Goal: Information Seeking & Learning: Understand process/instructions

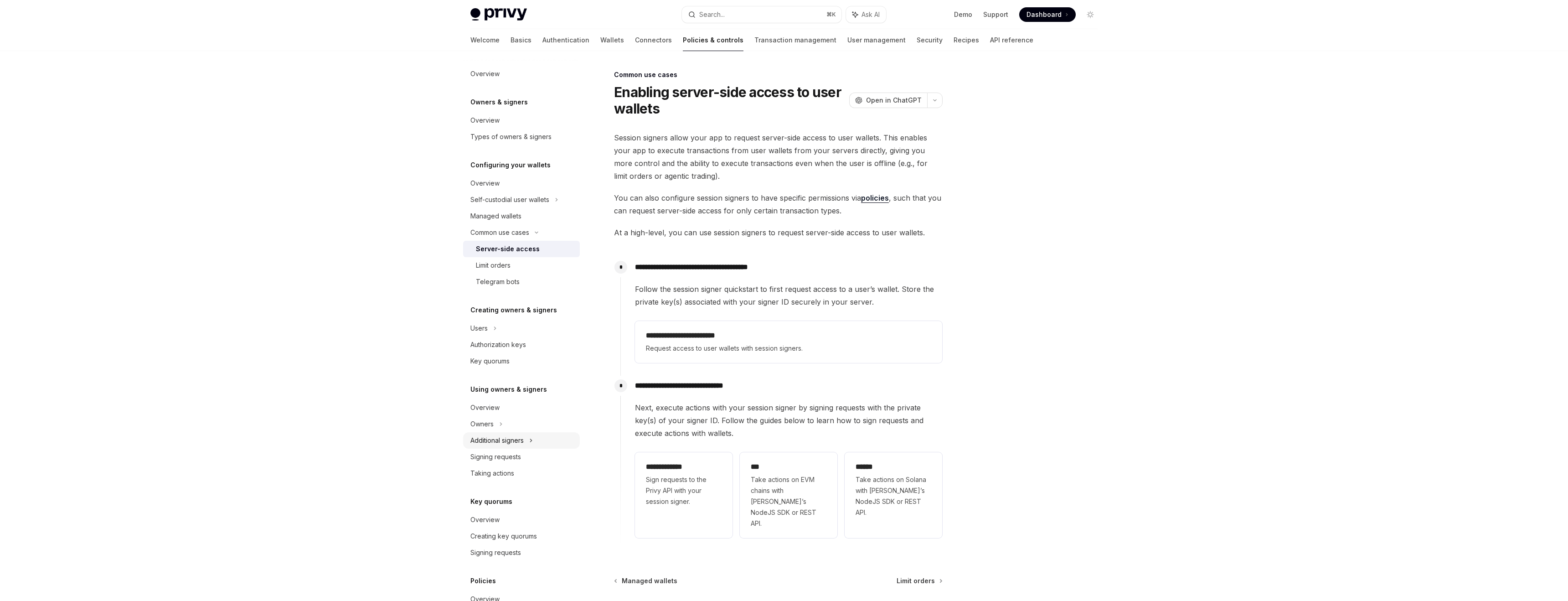
click at [486, 440] on div "Additional signers" at bounding box center [497, 440] width 54 height 11
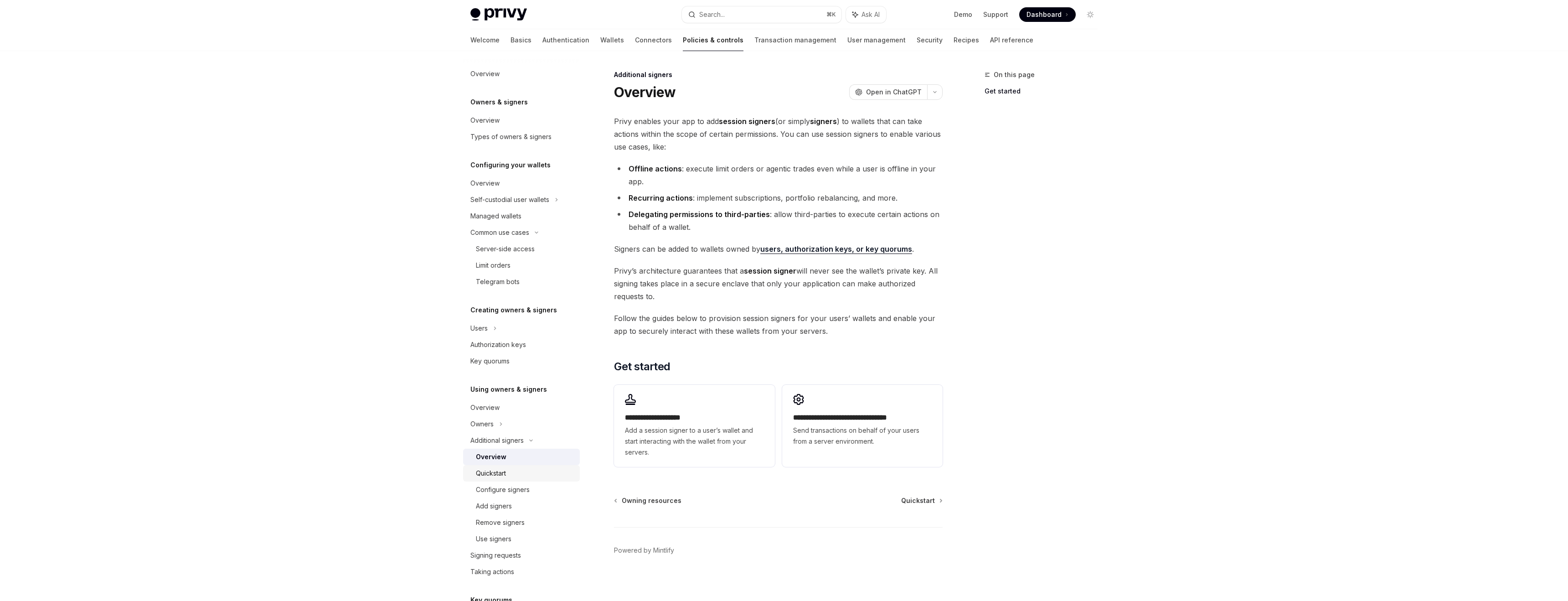
click at [492, 474] on div "Quickstart" at bounding box center [491, 473] width 30 height 11
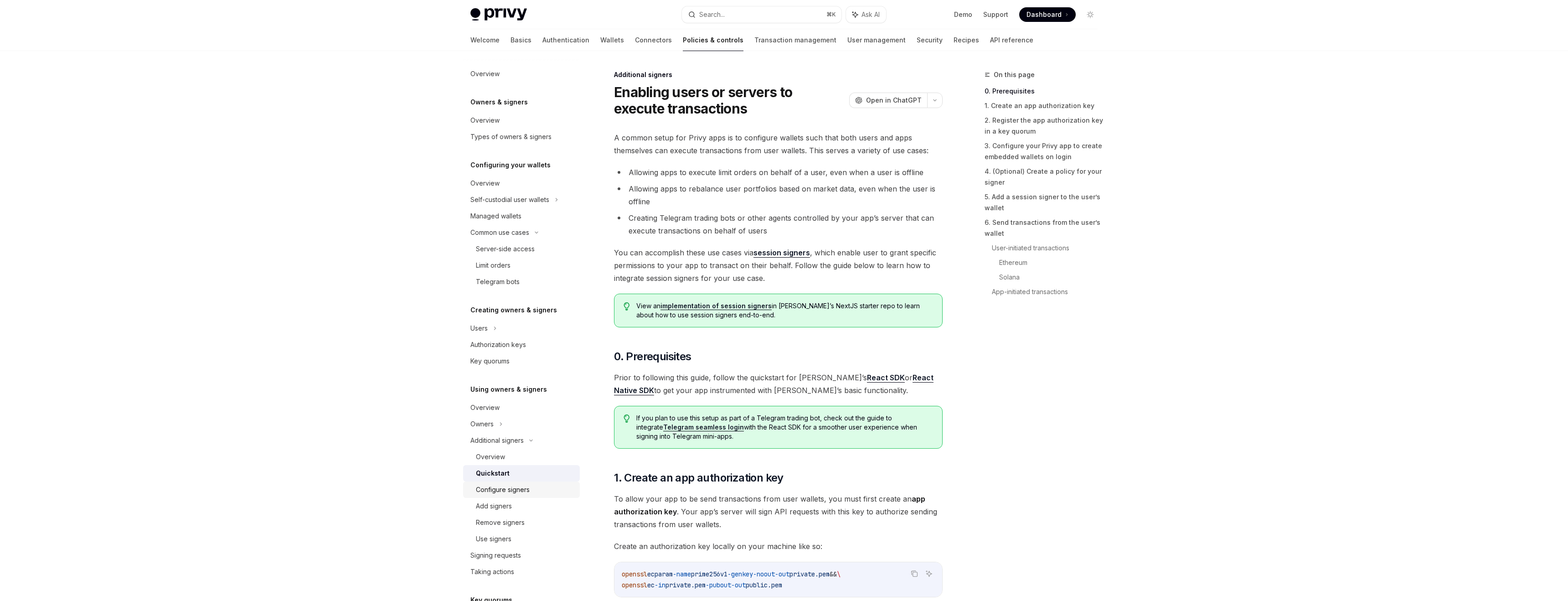
click at [492, 489] on div "Configure signers" at bounding box center [502, 489] width 54 height 11
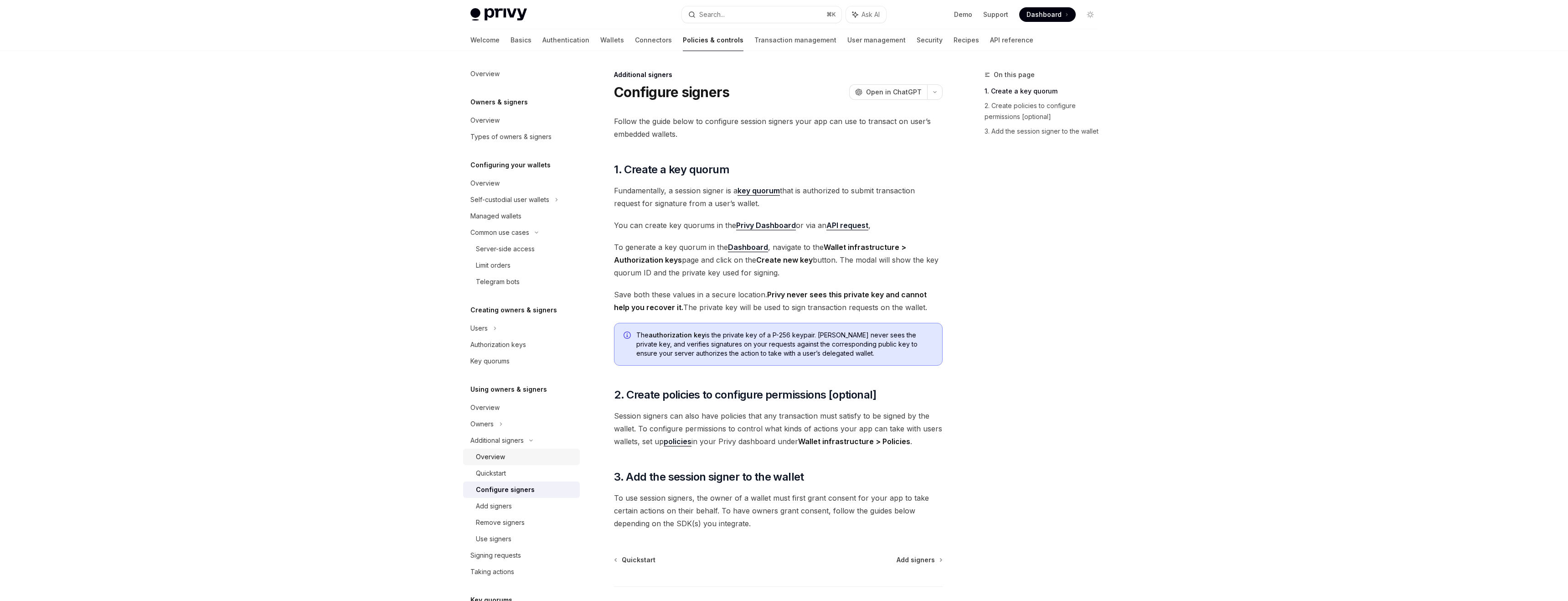
click at [494, 455] on div "Overview" at bounding box center [490, 456] width 29 height 11
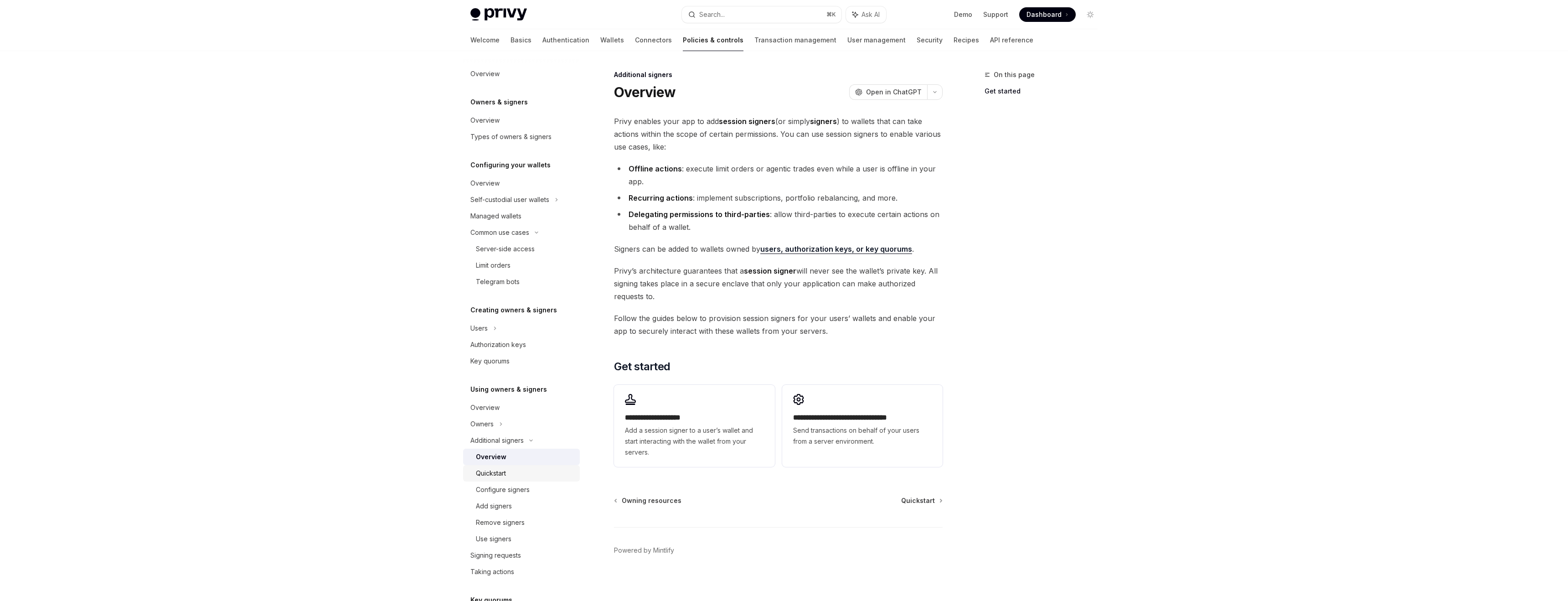
click at [491, 477] on div "Quickstart" at bounding box center [491, 473] width 30 height 11
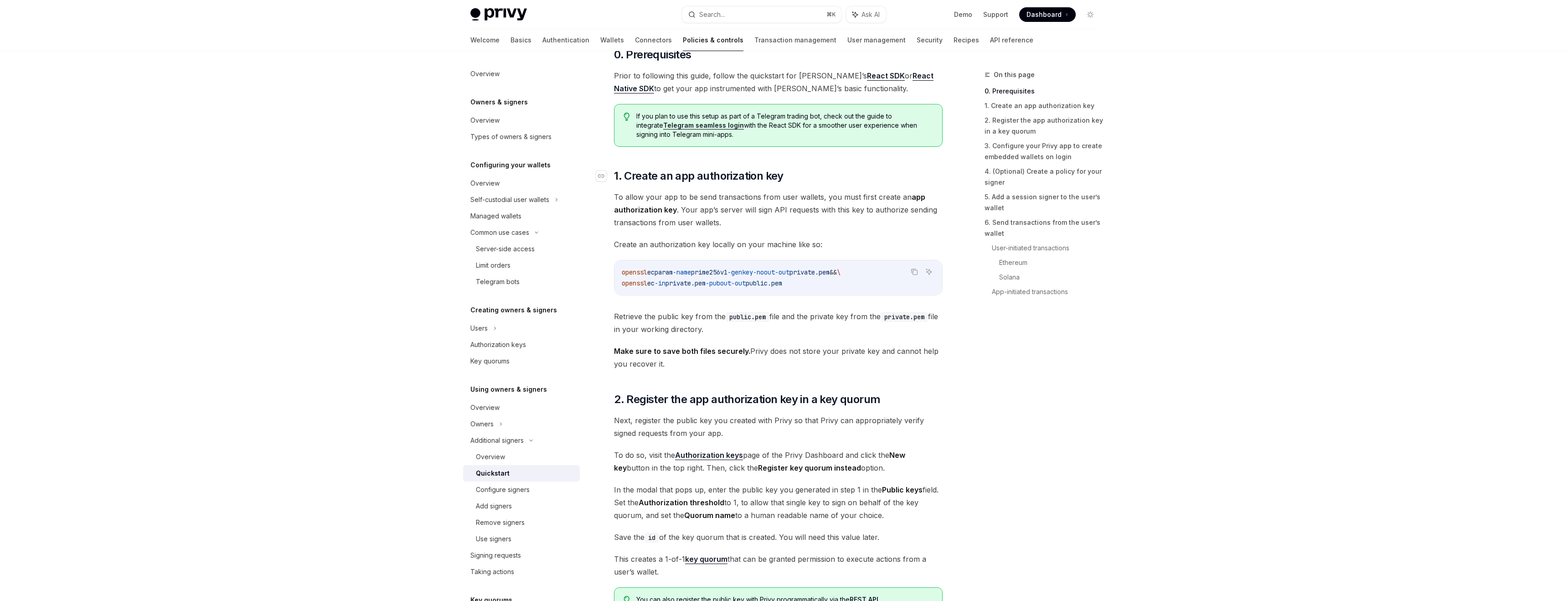
scroll to position [324, 0]
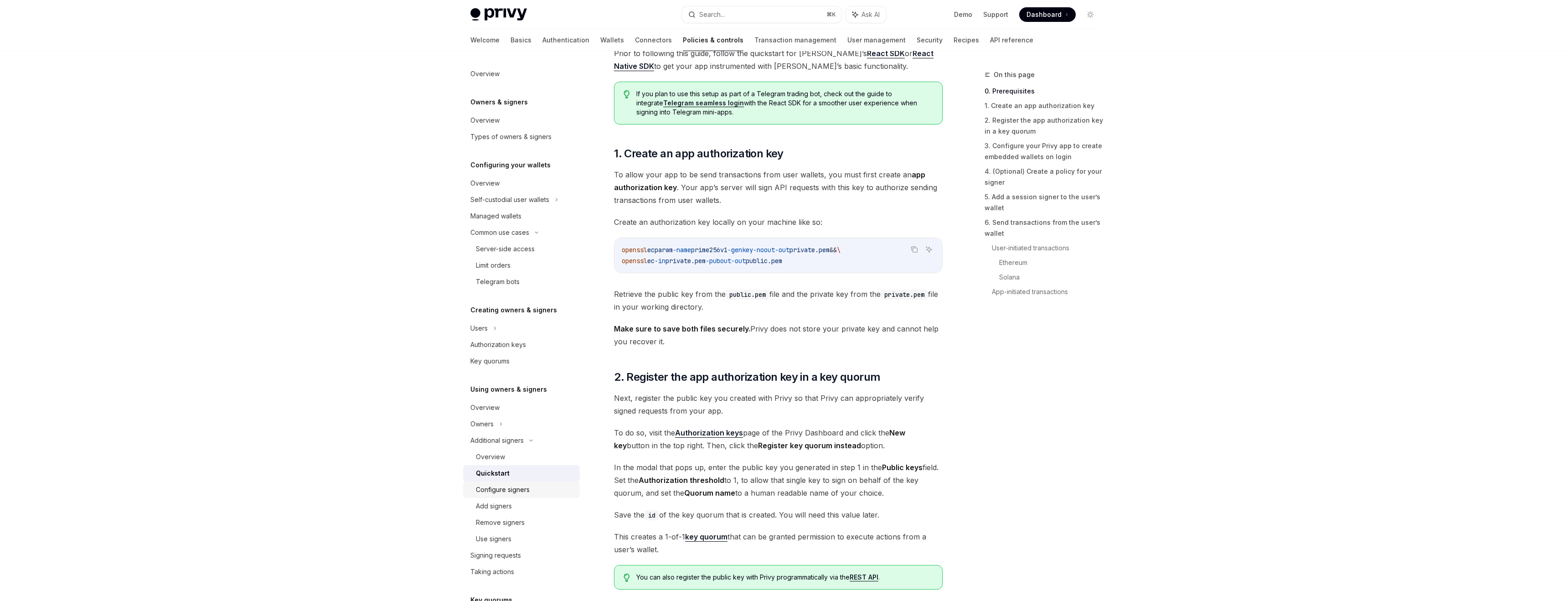
click at [510, 487] on div "Configure signers" at bounding box center [502, 489] width 54 height 11
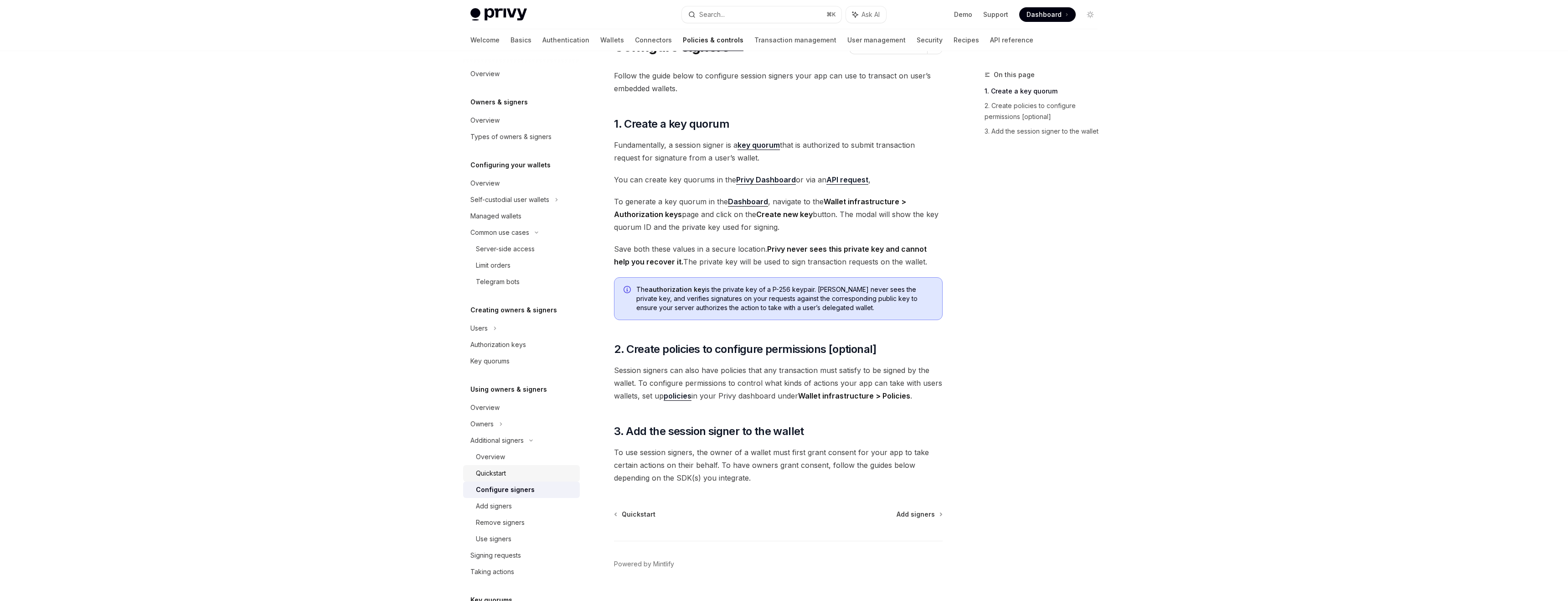
scroll to position [51, 0]
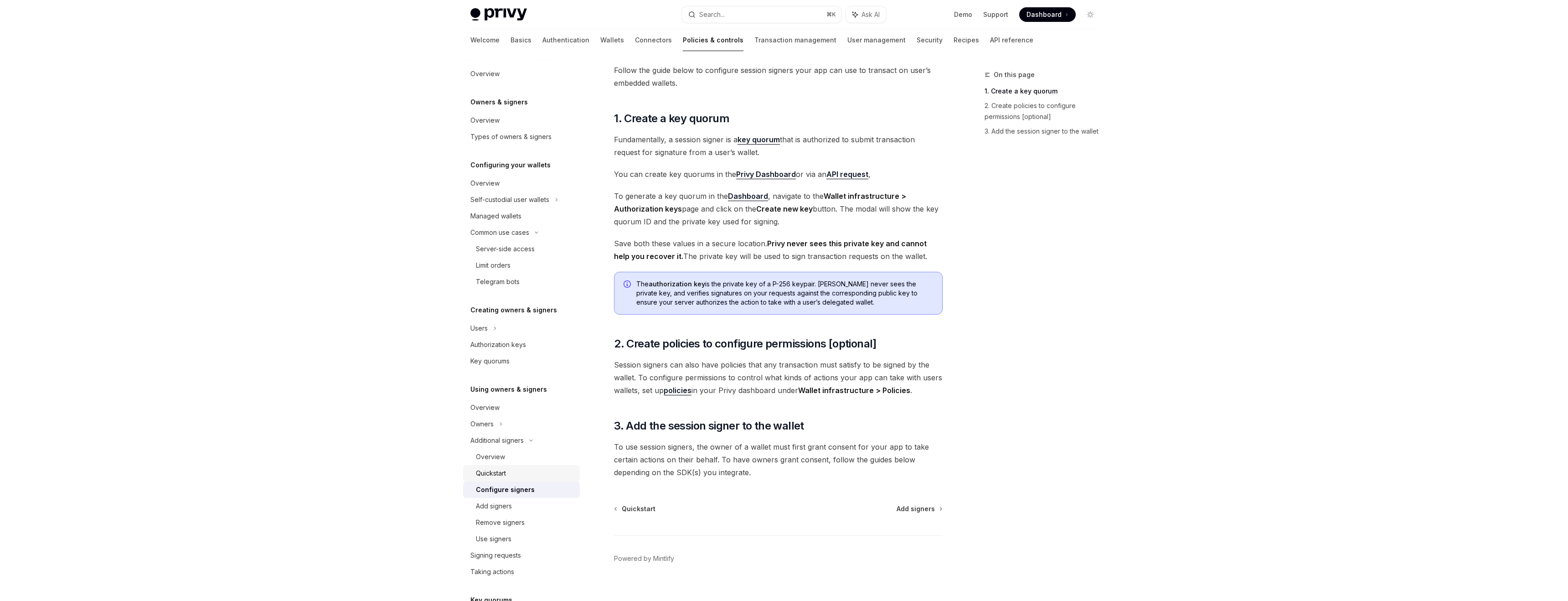
click at [491, 474] on div "Quickstart" at bounding box center [491, 473] width 30 height 11
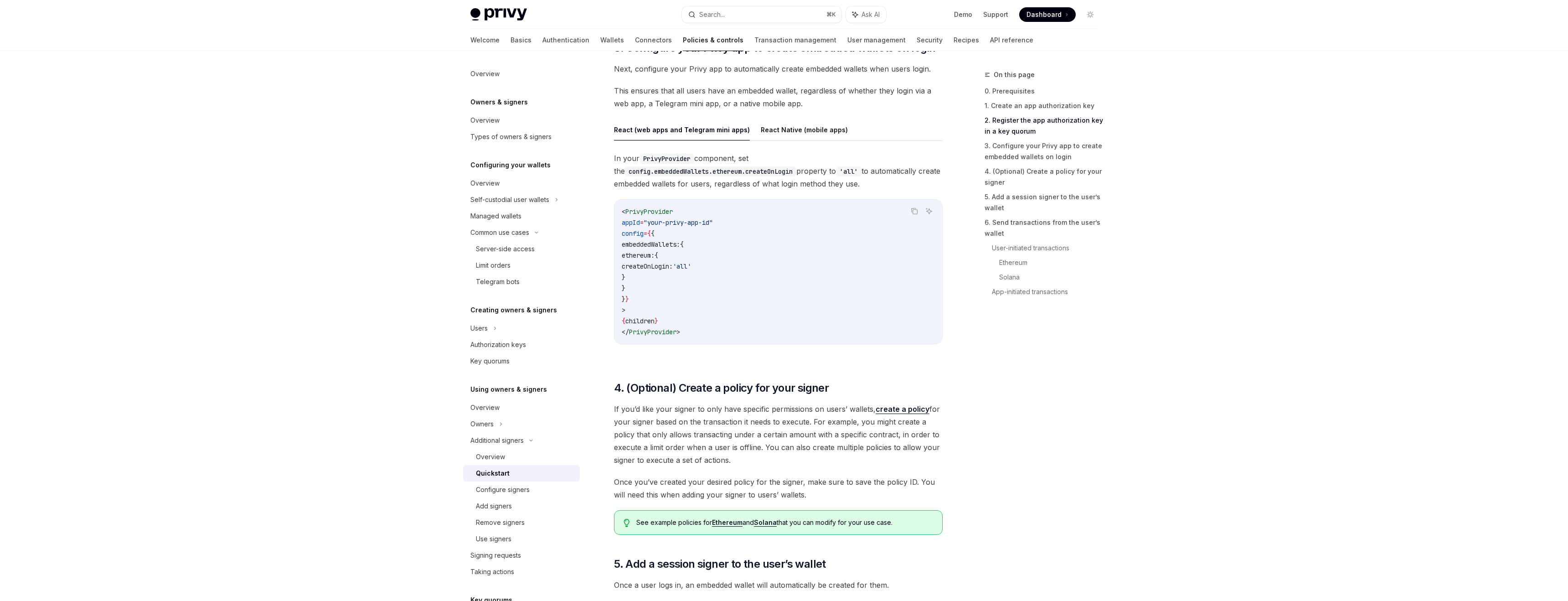
scroll to position [1039, 0]
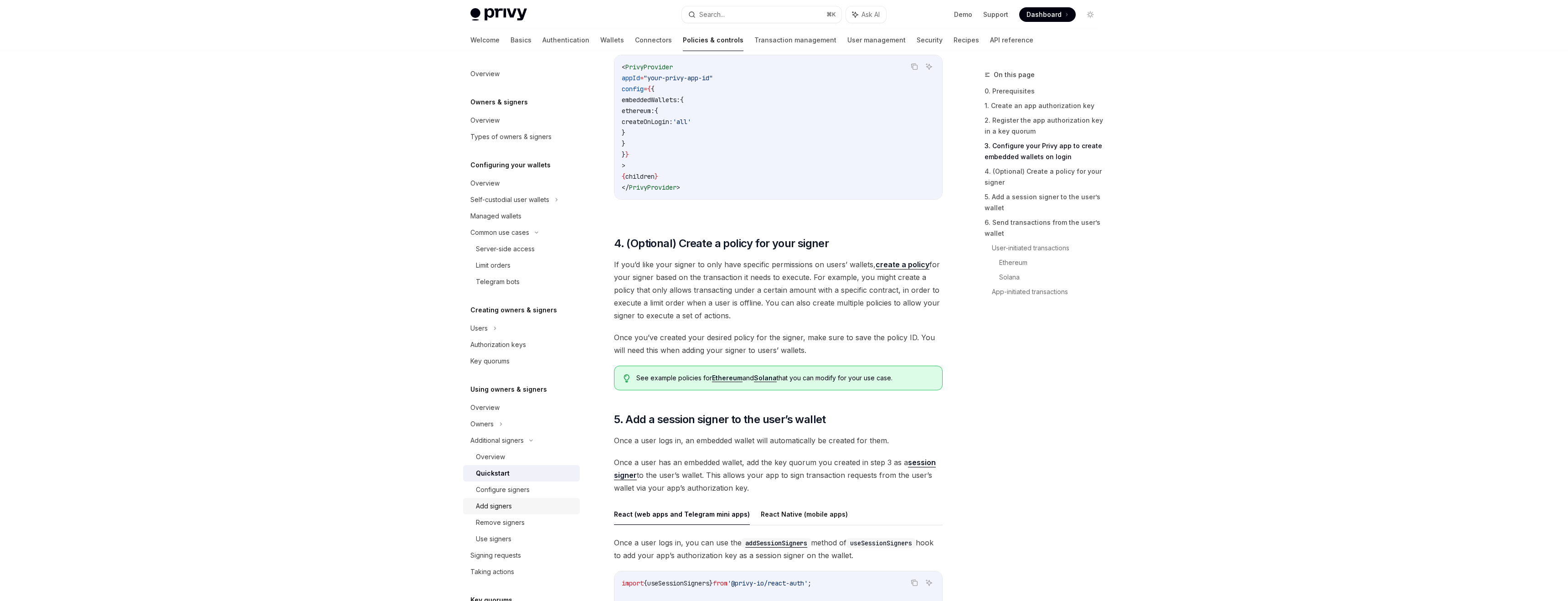
click at [503, 509] on div "Add signers" at bounding box center [494, 506] width 36 height 11
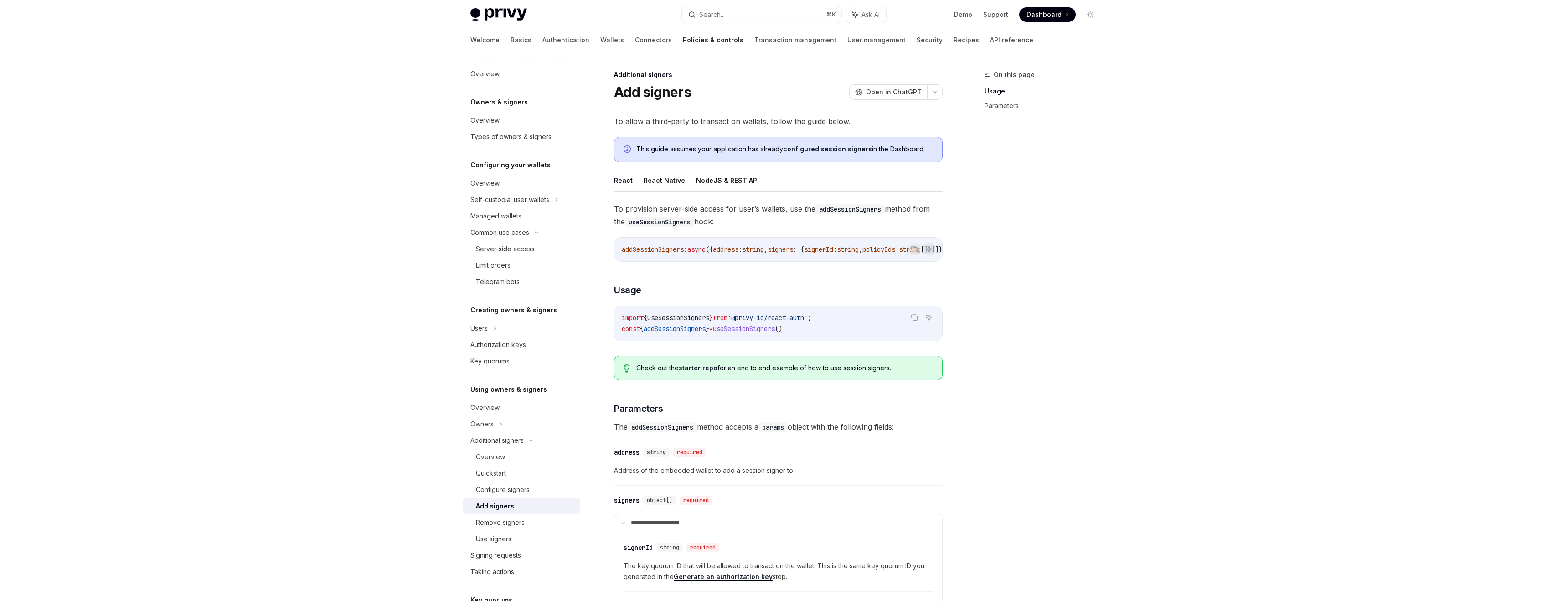
scroll to position [189, 0]
click at [495, 333] on div "Remove signers" at bounding box center [500, 333] width 49 height 11
type textarea "*"
